Goal: Task Accomplishment & Management: Manage account settings

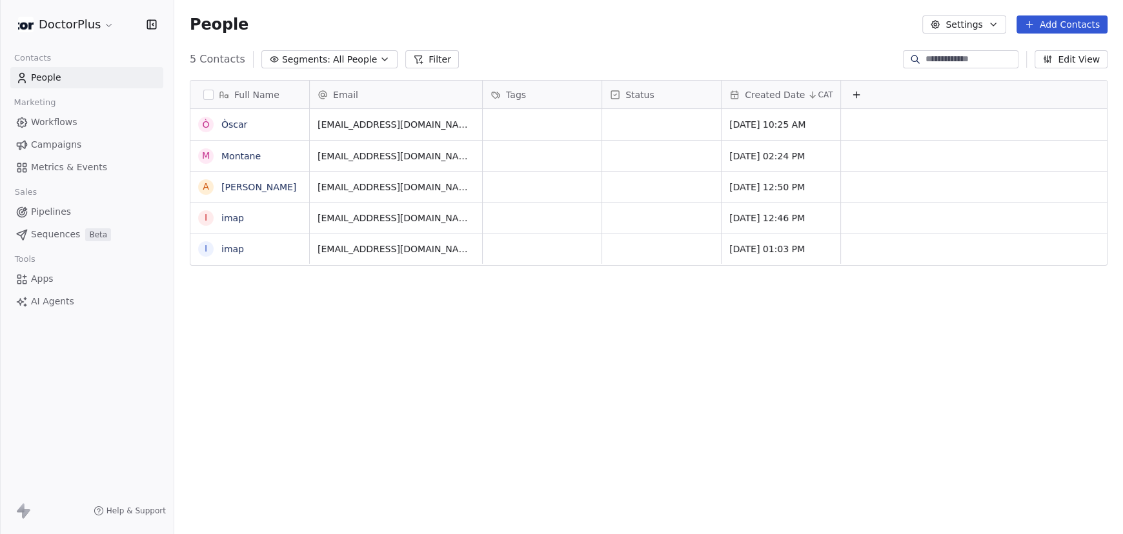
scroll to position [460, 938]
click at [112, 19] on html "DoctorPlus Contacts People Marketing Workflows Campaigns Metrics & Events Sales…" at bounding box center [561, 267] width 1123 height 534
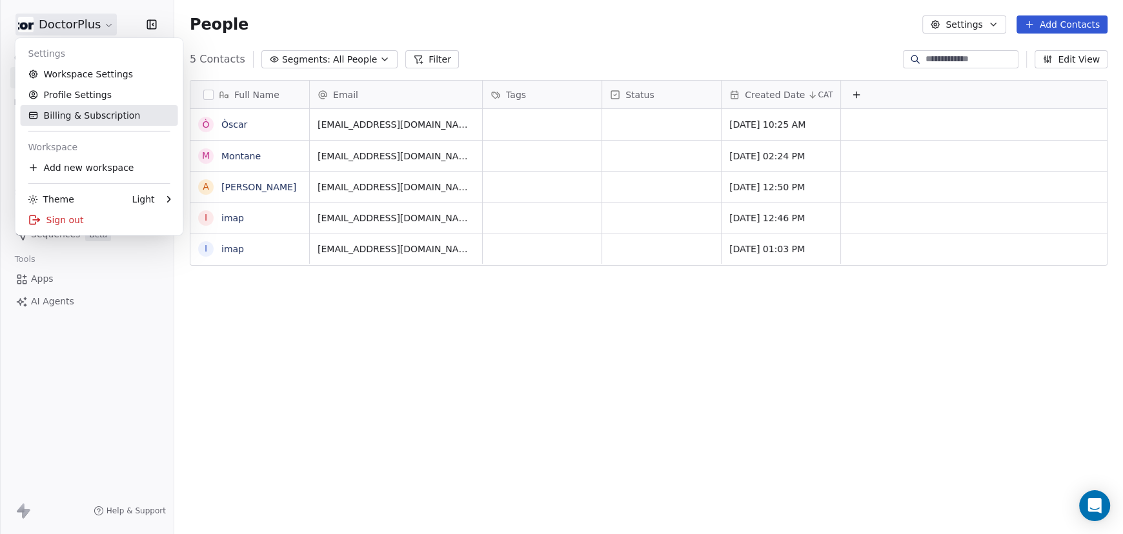
click at [78, 117] on link "Billing & Subscription" at bounding box center [99, 115] width 157 height 21
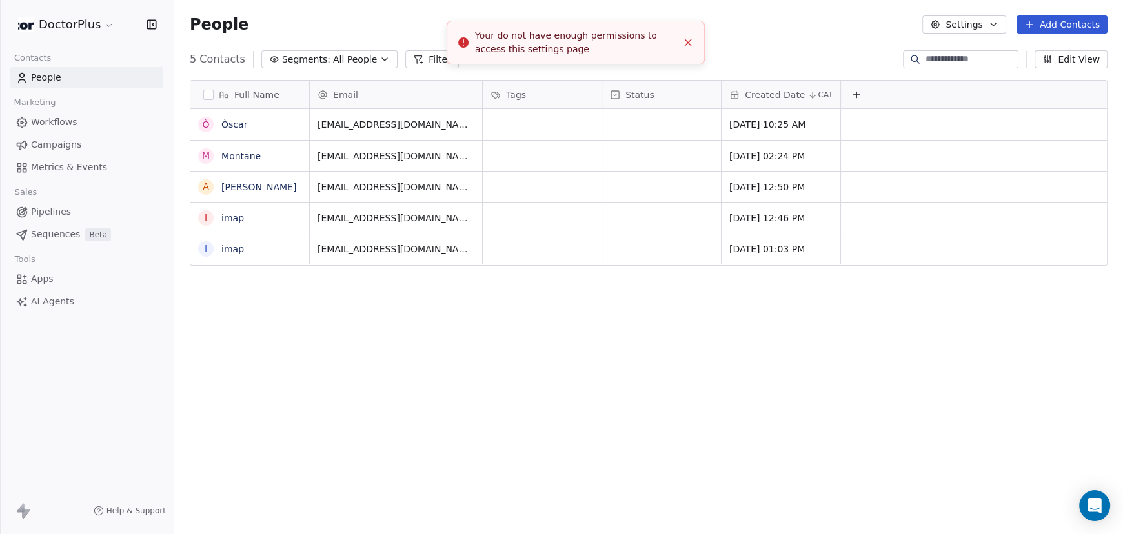
scroll to position [460, 938]
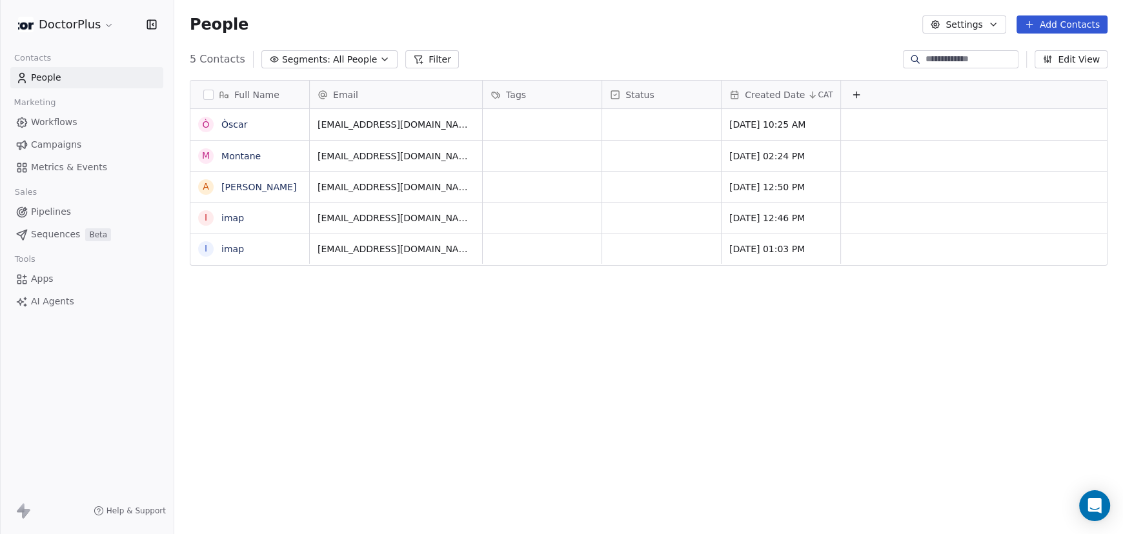
click at [59, 77] on span "People" at bounding box center [46, 78] width 30 height 14
click at [353, 58] on span "All People" at bounding box center [355, 60] width 44 height 14
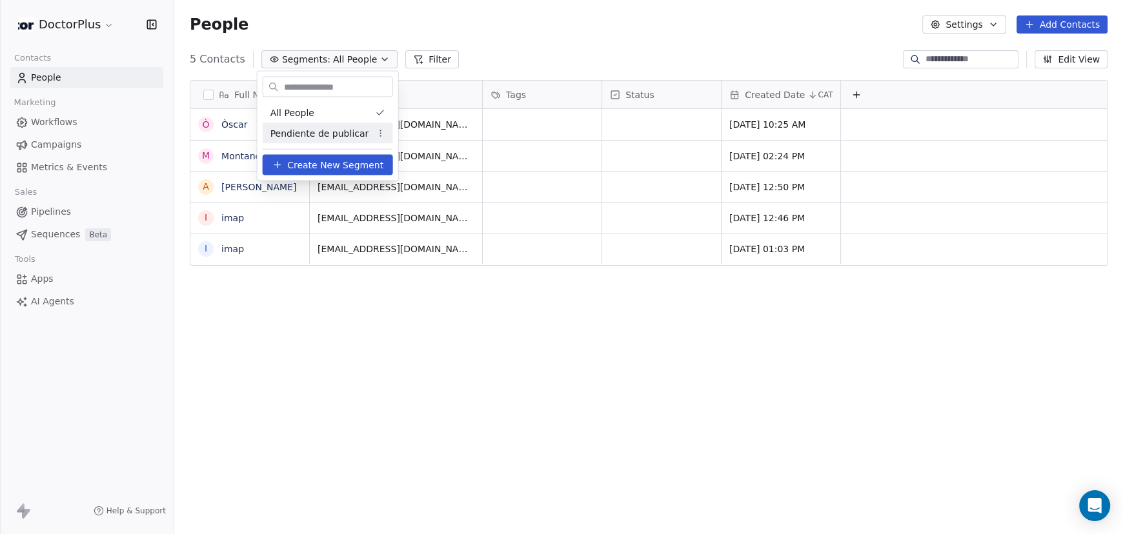
click at [336, 132] on span "Pendiente de publicar" at bounding box center [319, 133] width 99 height 14
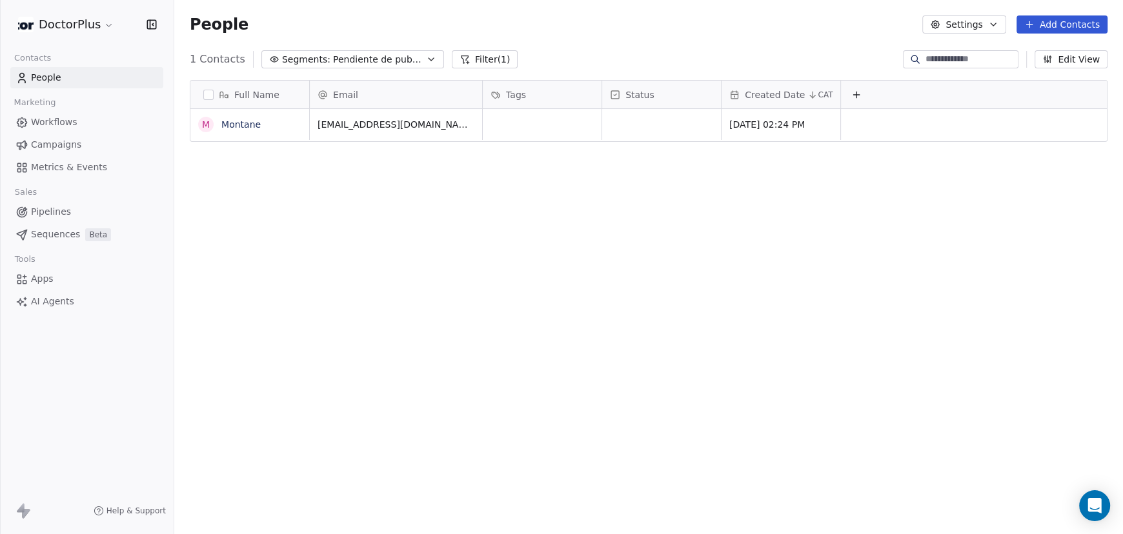
click at [338, 58] on span "Pendiente de publicar" at bounding box center [378, 60] width 90 height 14
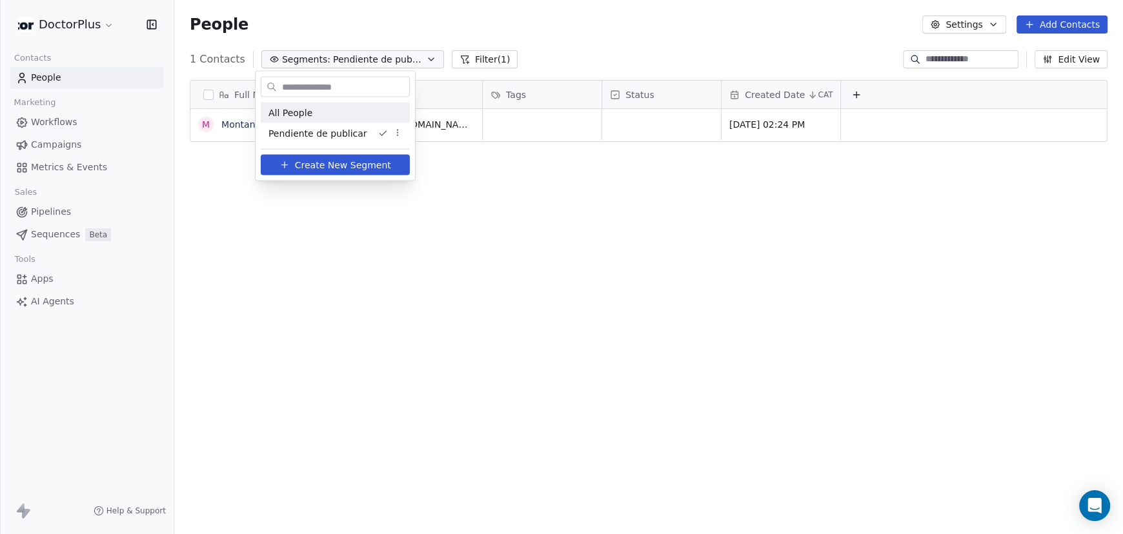
click at [305, 113] on span "All People" at bounding box center [290, 113] width 44 height 14
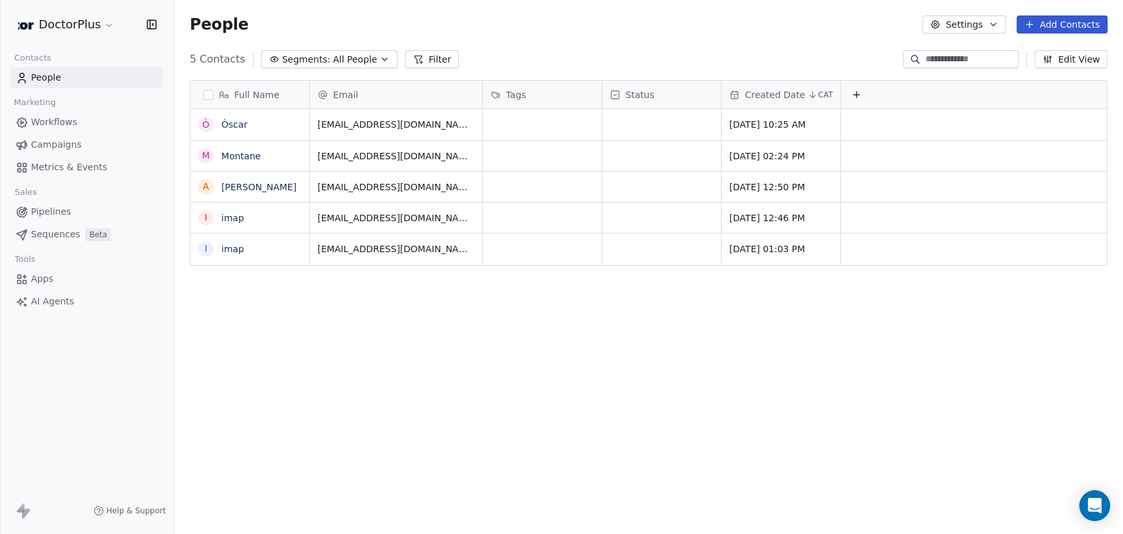
click at [1069, 62] on button "Edit View" at bounding box center [1071, 59] width 73 height 18
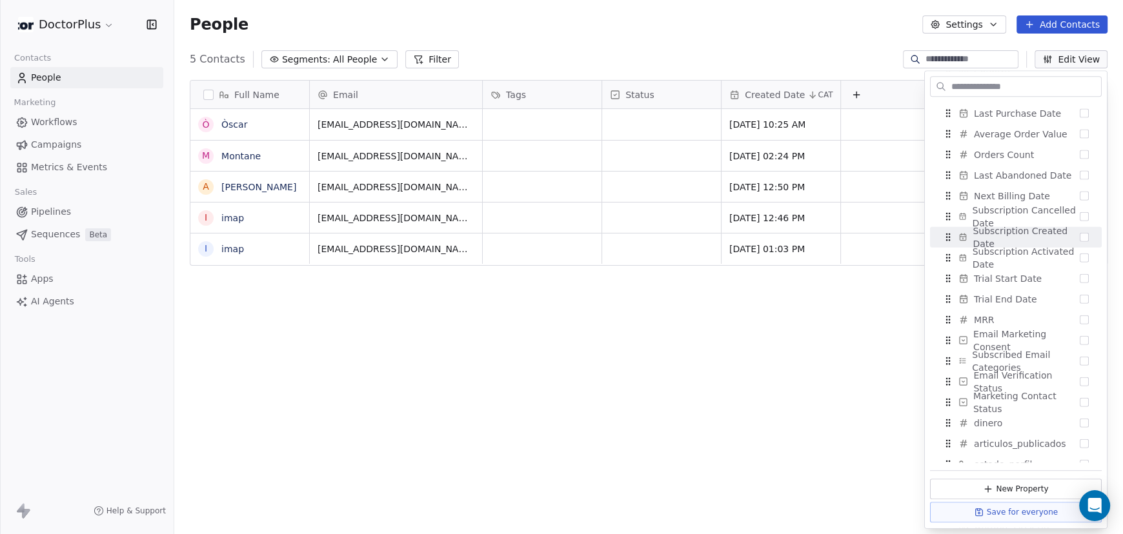
scroll to position [795, 0]
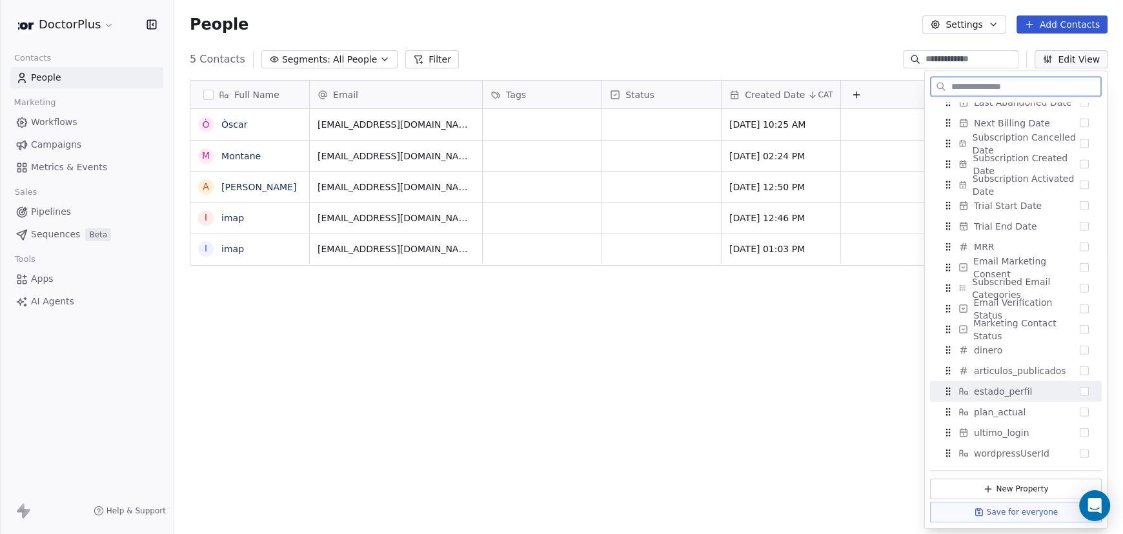
click at [1080, 391] on button "Suggestions" at bounding box center [1084, 391] width 9 height 9
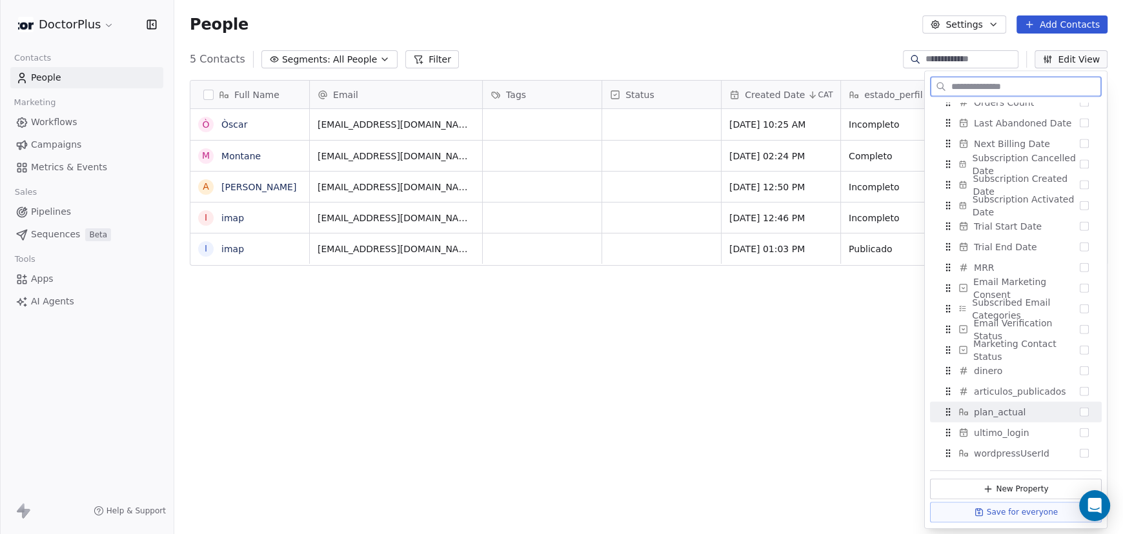
click at [1080, 411] on button "Suggestions" at bounding box center [1084, 412] width 9 height 9
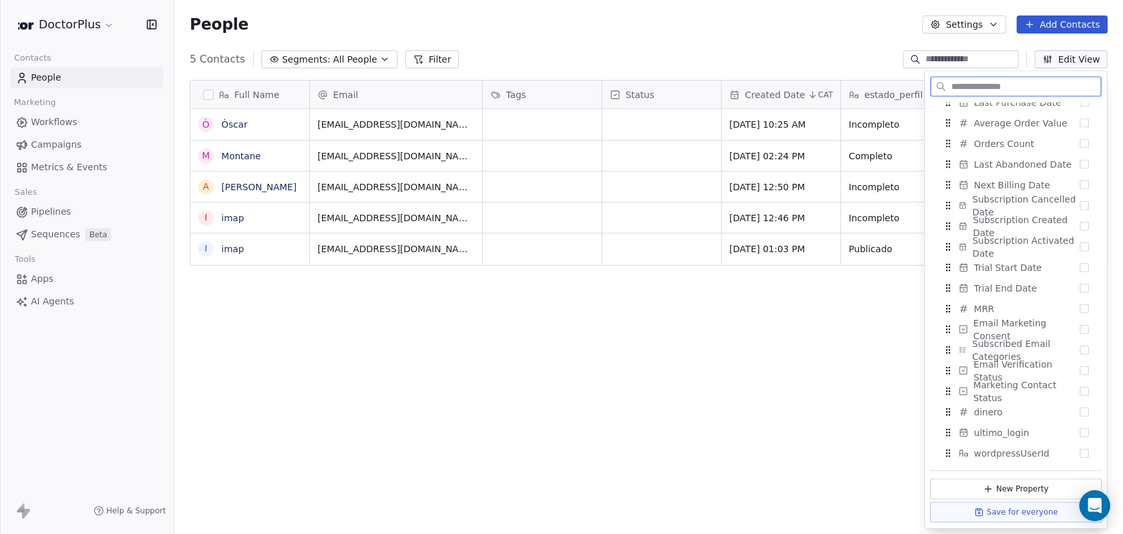
scroll to position [196, 0]
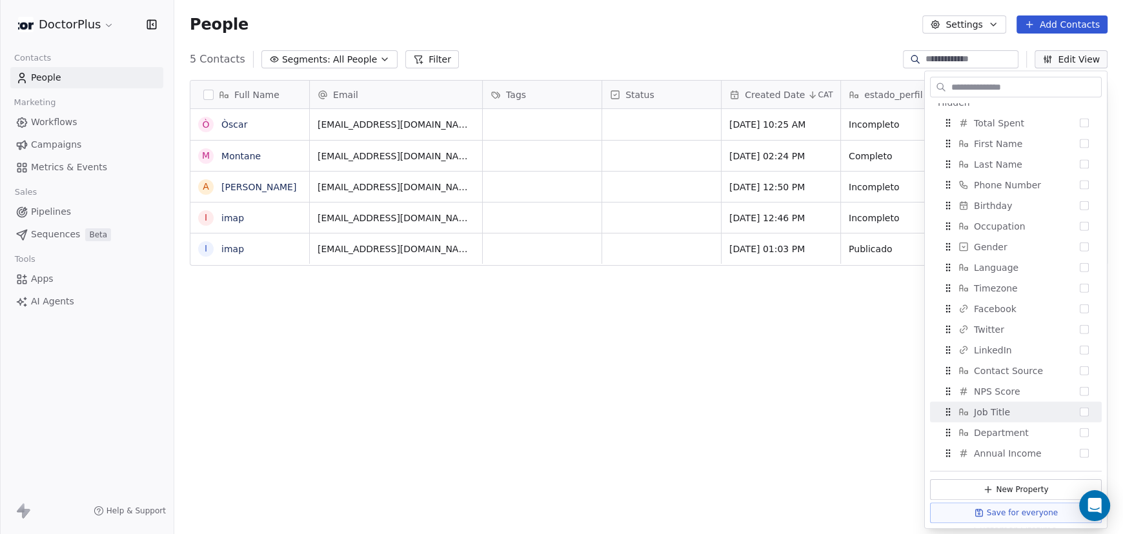
click at [716, 396] on div "Full Name Ò Òscar M Montane A Albert IMAP i imap i imap Email Tags Status Creat…" at bounding box center [648, 305] width 949 height 470
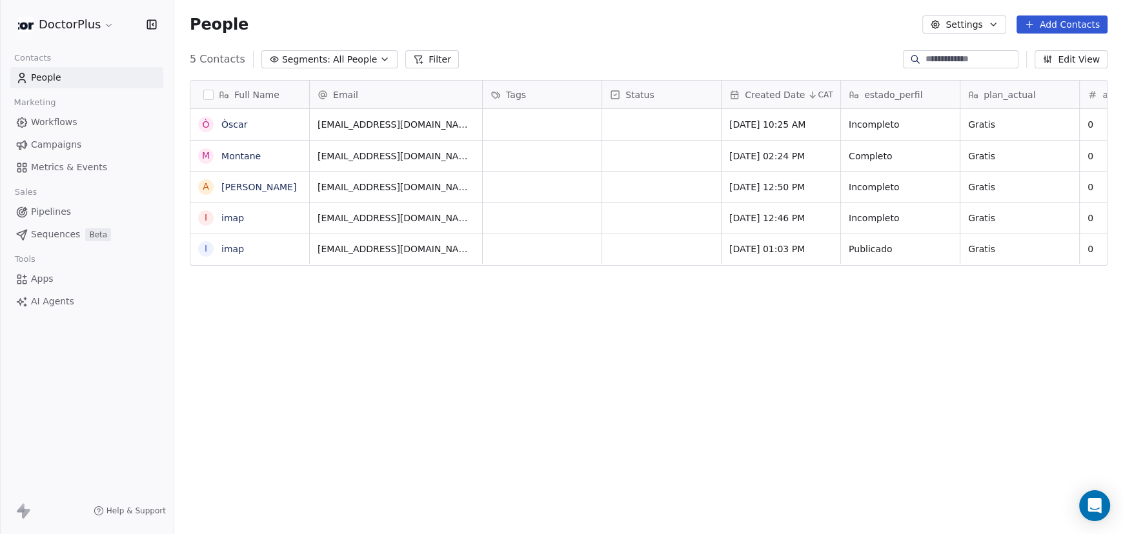
click at [1084, 58] on button "Edit View" at bounding box center [1071, 59] width 73 height 18
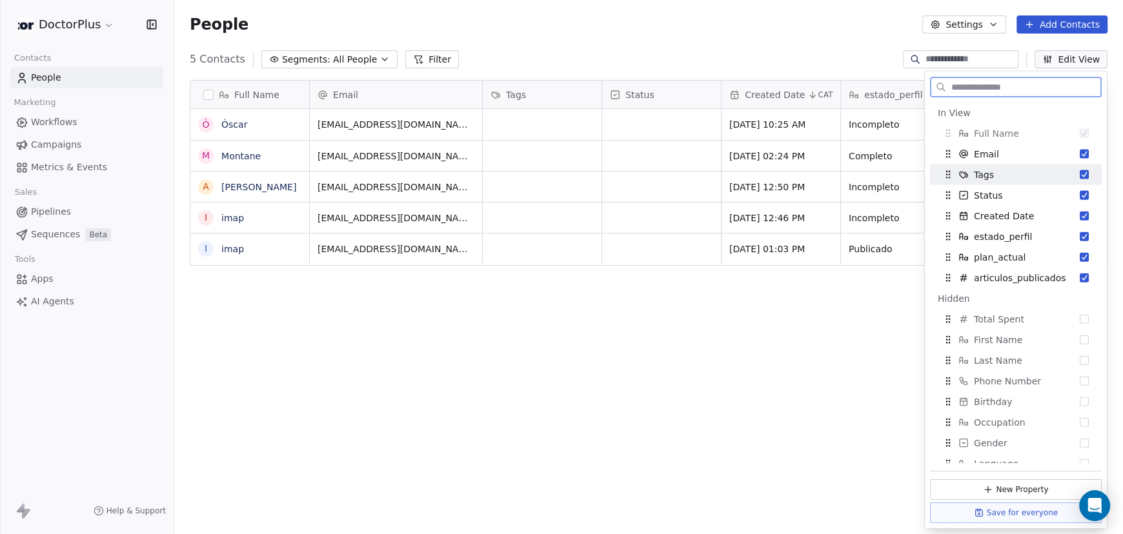
click at [1080, 176] on button "Suggestions" at bounding box center [1084, 174] width 9 height 9
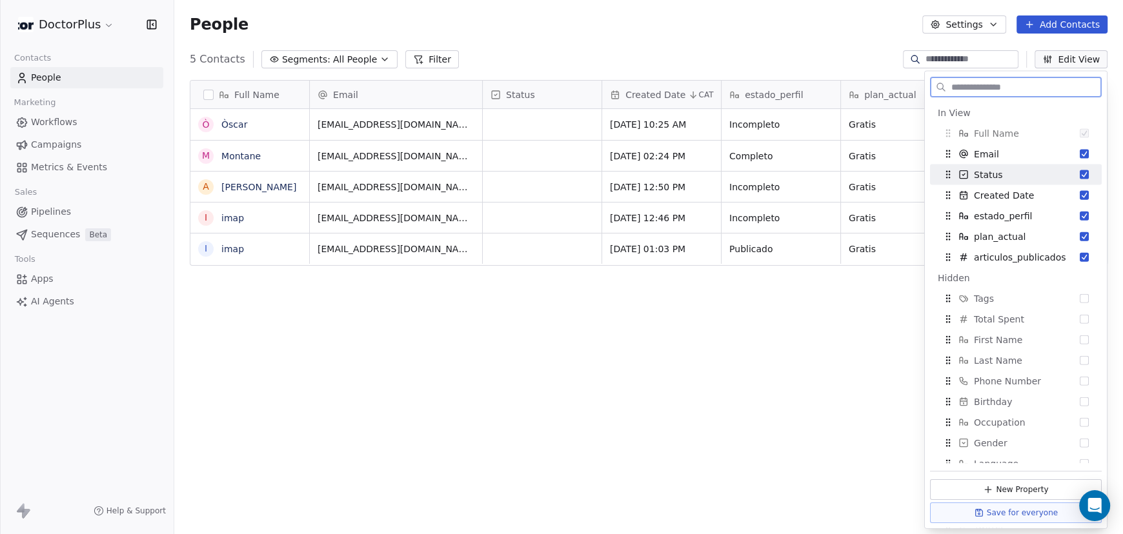
click at [1080, 176] on button "Suggestions" at bounding box center [1084, 174] width 9 height 9
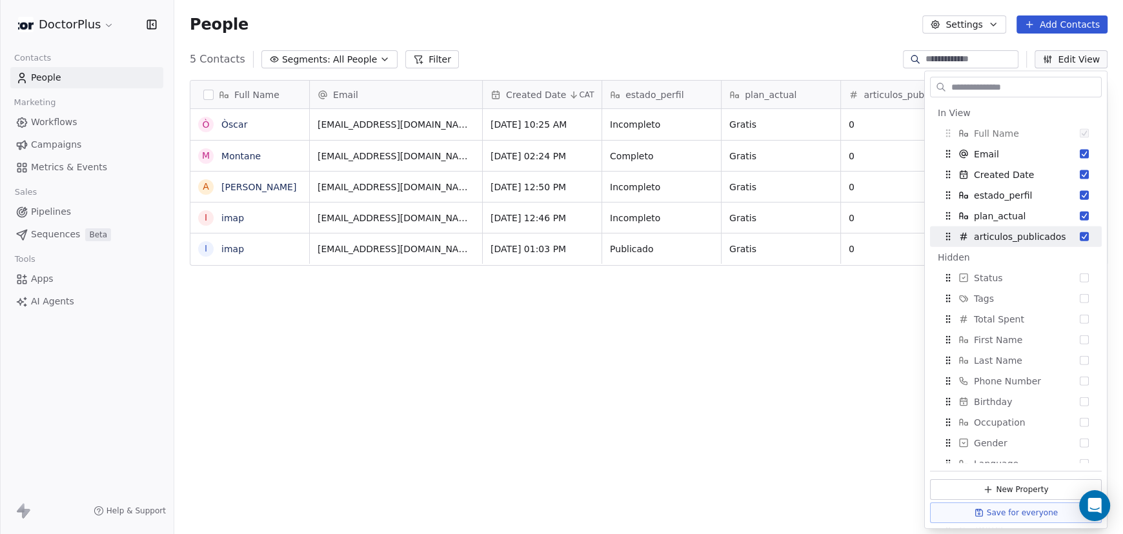
click at [721, 323] on div "Full Name Ò Òscar M Montane A Albert IMAP i imap i imap Email Created Date CAT …" at bounding box center [648, 305] width 949 height 470
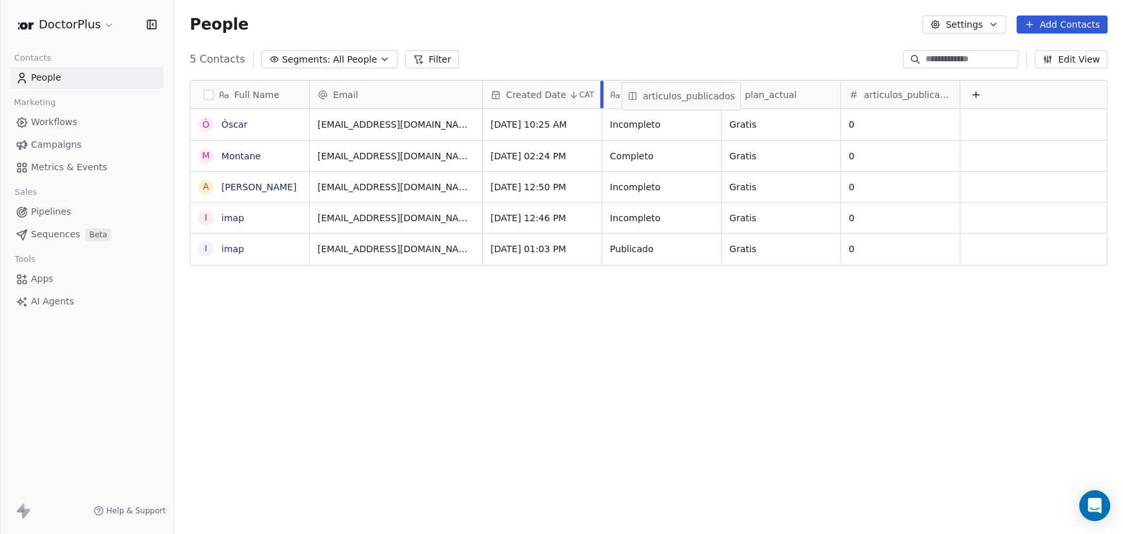
drag, startPoint x: 916, startPoint y: 94, endPoint x: 698, endPoint y: 95, distance: 218.1
click at [698, 95] on div "Full Name Ò Òscar M Montane A Albert IMAP i imap i imap Email Created Date CAT …" at bounding box center [648, 174] width 916 height 186
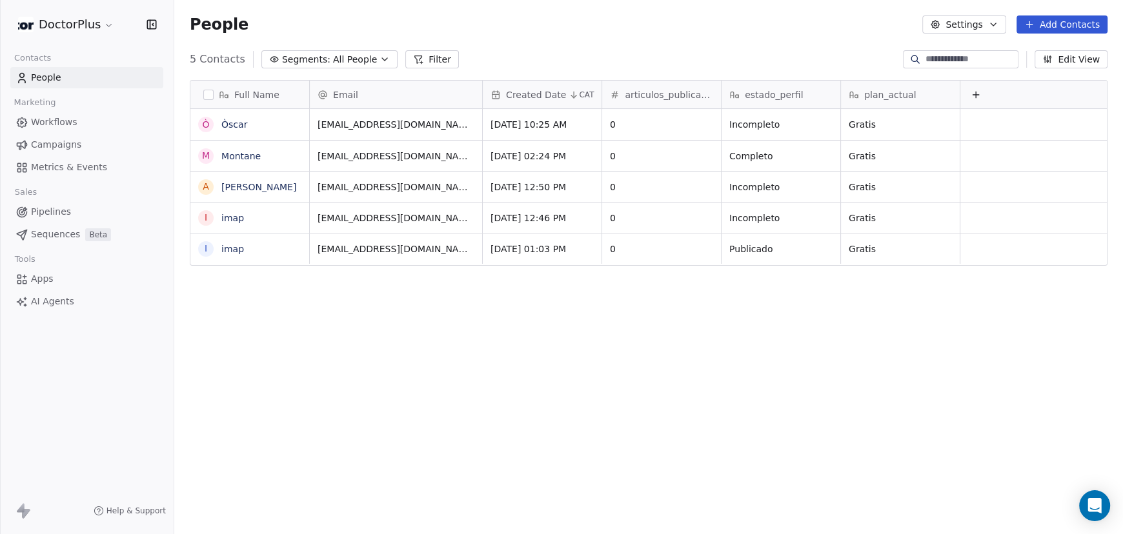
click at [60, 125] on span "Workflows" at bounding box center [54, 123] width 46 height 14
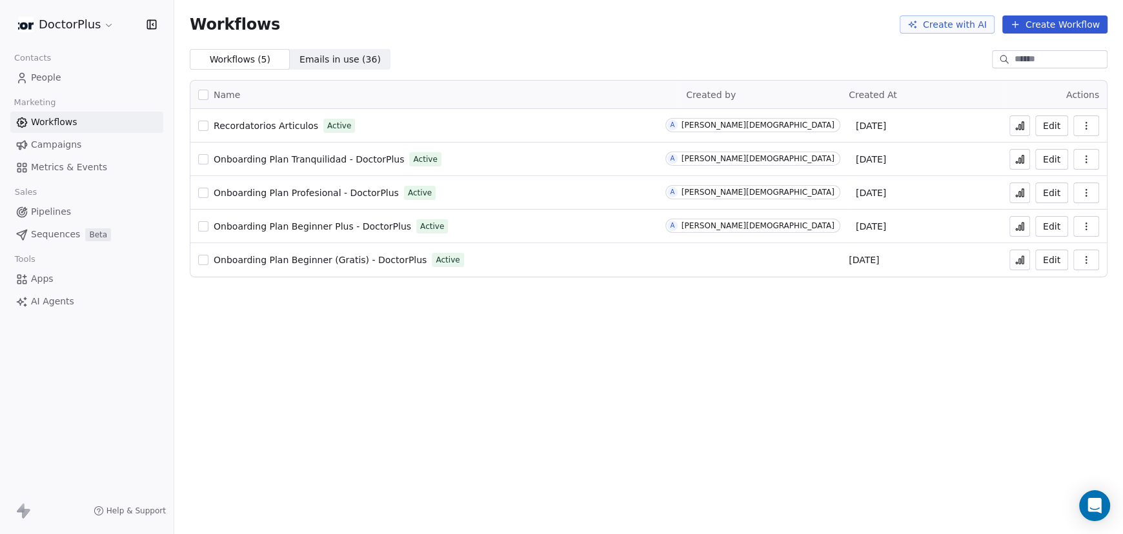
click at [281, 261] on span "Onboarding Plan Beginner (Gratis) - DoctorPlus" at bounding box center [320, 260] width 213 height 10
click at [1053, 225] on button "Edit" at bounding box center [1051, 226] width 33 height 21
click at [299, 191] on span "Onboarding Plan Profesional - DoctorPlus" at bounding box center [306, 193] width 185 height 10
click at [1022, 157] on icon at bounding box center [1020, 159] width 10 height 10
click at [282, 158] on span "Onboarding Plan Tranquilidad - DoctorPlus" at bounding box center [309, 159] width 190 height 10
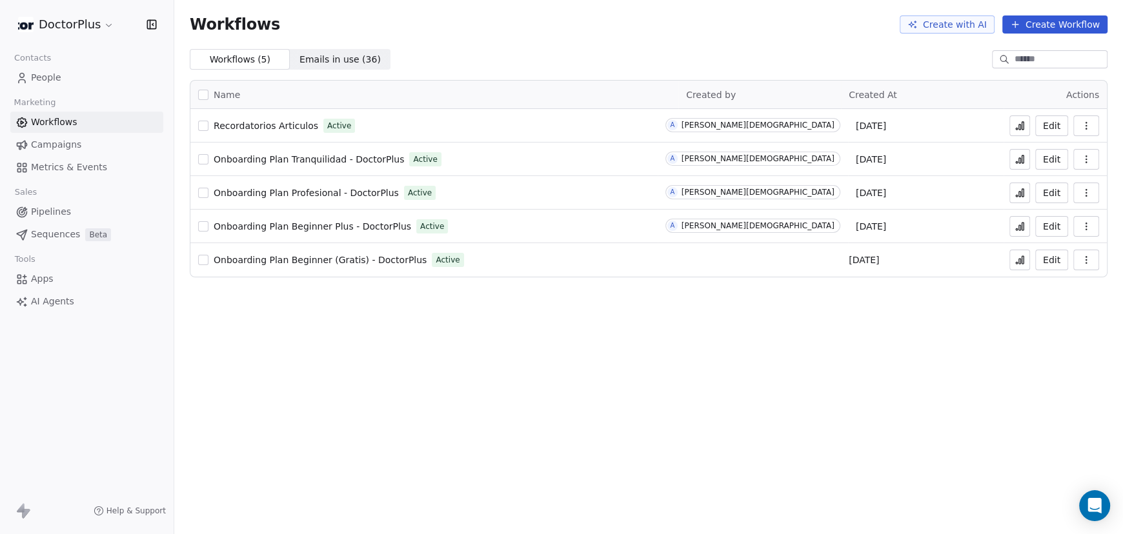
click at [1050, 260] on button "Edit" at bounding box center [1051, 260] width 33 height 21
click at [45, 77] on span "People" at bounding box center [46, 78] width 30 height 14
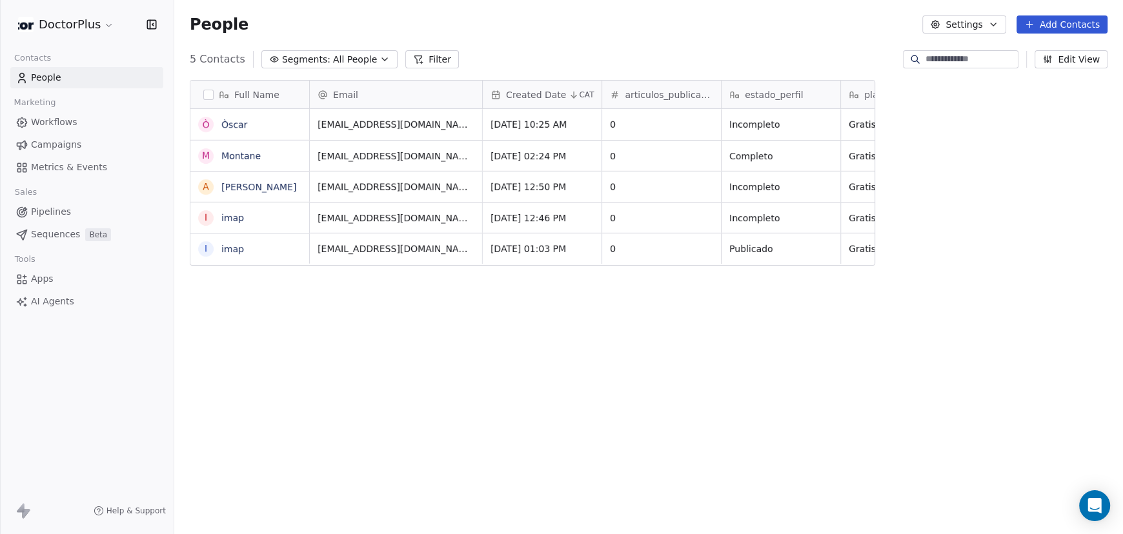
scroll to position [460, 938]
click at [61, 123] on span "Workflows" at bounding box center [54, 123] width 46 height 14
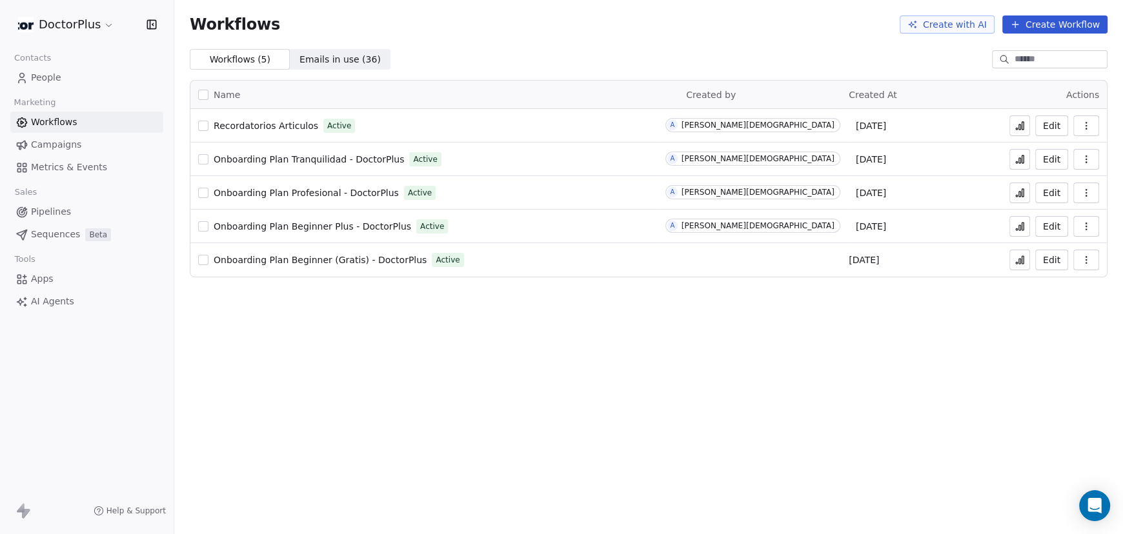
click at [317, 264] on span "Onboarding Plan Beginner (Gratis) - DoctorPlus" at bounding box center [320, 260] width 213 height 10
click at [1020, 263] on icon at bounding box center [1020, 261] width 2 height 5
click at [52, 75] on span "People" at bounding box center [46, 78] width 30 height 14
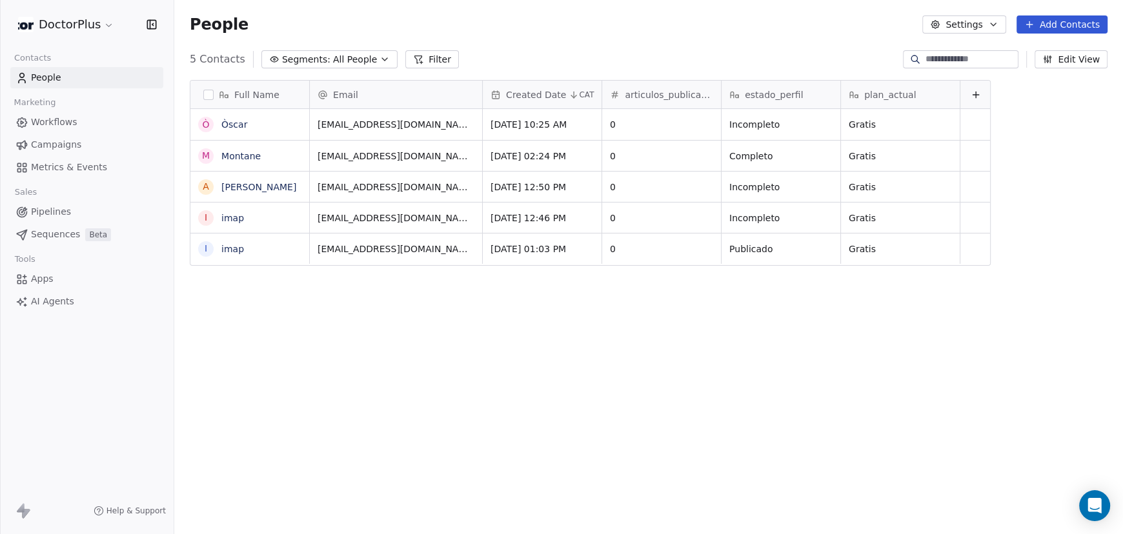
scroll to position [460, 938]
drag, startPoint x: 778, startPoint y: 249, endPoint x: 735, endPoint y: 247, distance: 42.6
click at [827, 247] on icon "grid" at bounding box center [824, 247] width 10 height 10
click at [61, 123] on span "Workflows" at bounding box center [54, 123] width 46 height 14
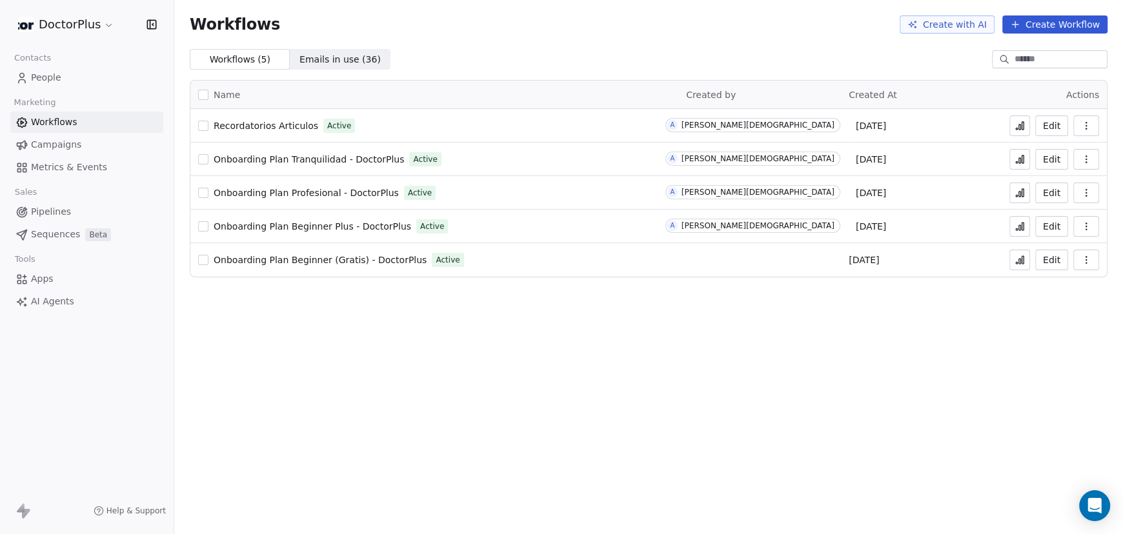
click at [291, 260] on span "Onboarding Plan Beginner (Gratis) - DoctorPlus" at bounding box center [320, 260] width 213 height 10
click at [42, 77] on span "People" at bounding box center [46, 78] width 30 height 14
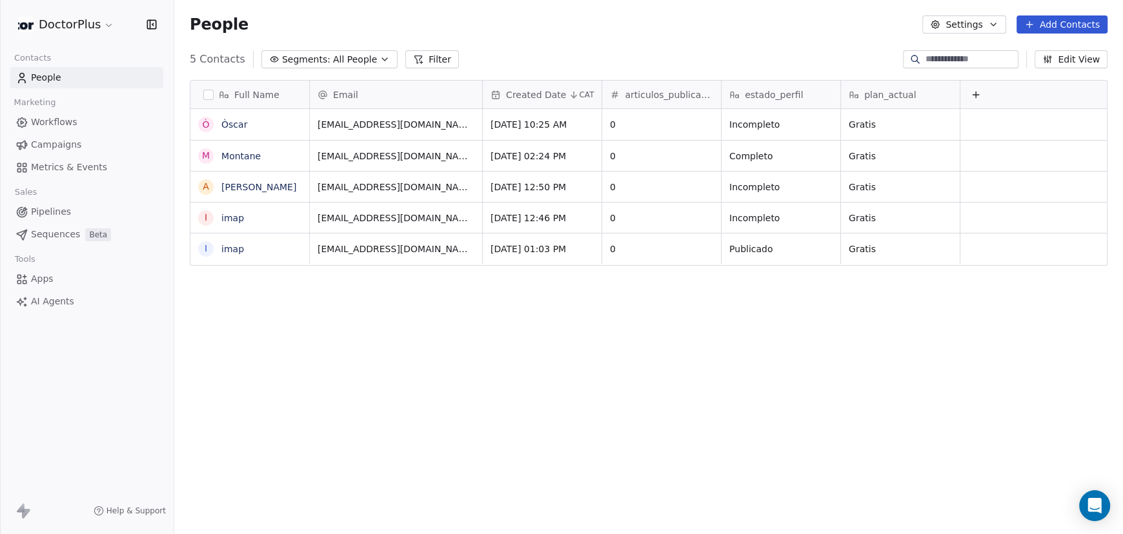
scroll to position [460, 938]
click at [345, 59] on span "All People" at bounding box center [355, 60] width 44 height 14
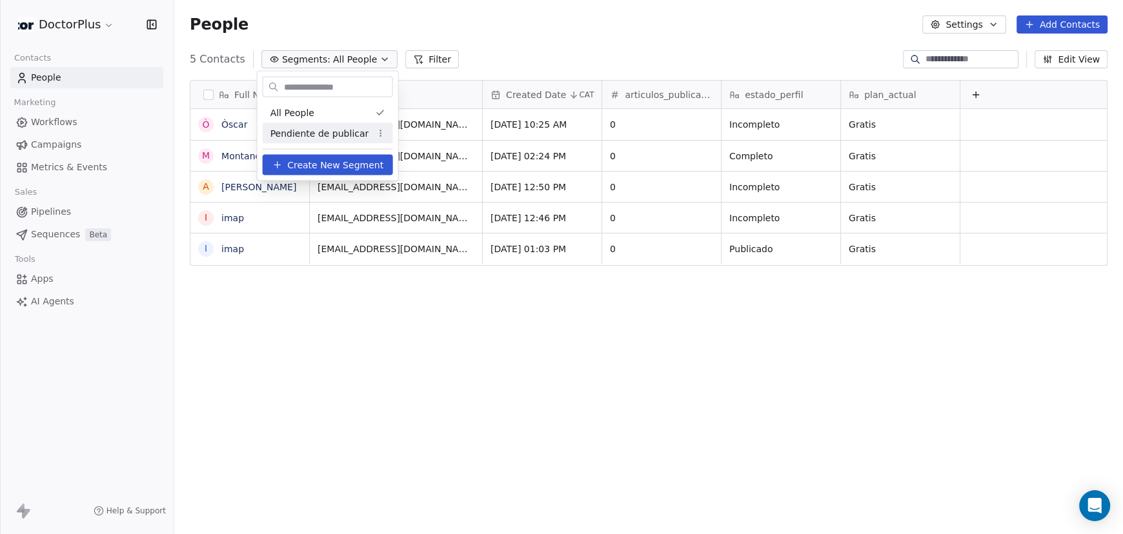
click at [322, 133] on span "Pendiente de publicar" at bounding box center [319, 133] width 99 height 14
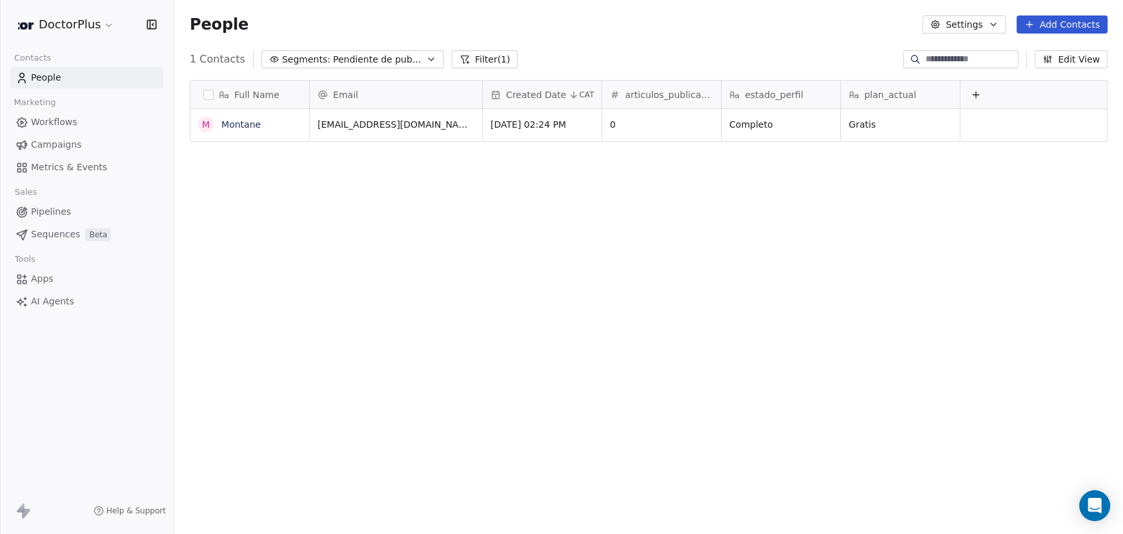
click at [43, 79] on span "People" at bounding box center [46, 78] width 30 height 14
click at [373, 58] on span "Pendiente de publicar" at bounding box center [378, 60] width 90 height 14
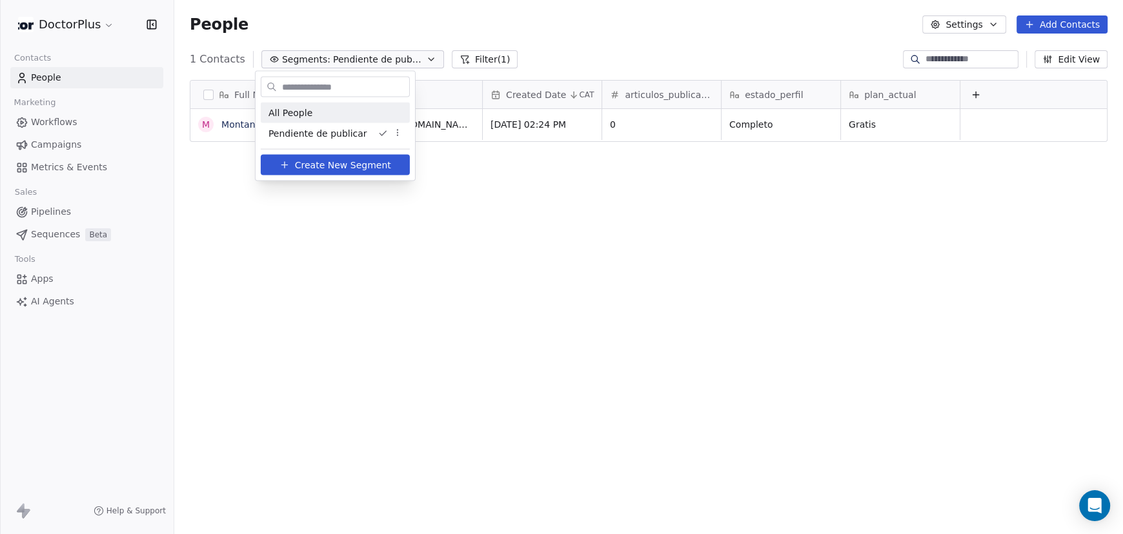
click at [288, 112] on span "All People" at bounding box center [290, 113] width 44 height 14
